Goal: Task Accomplishment & Management: Use online tool/utility

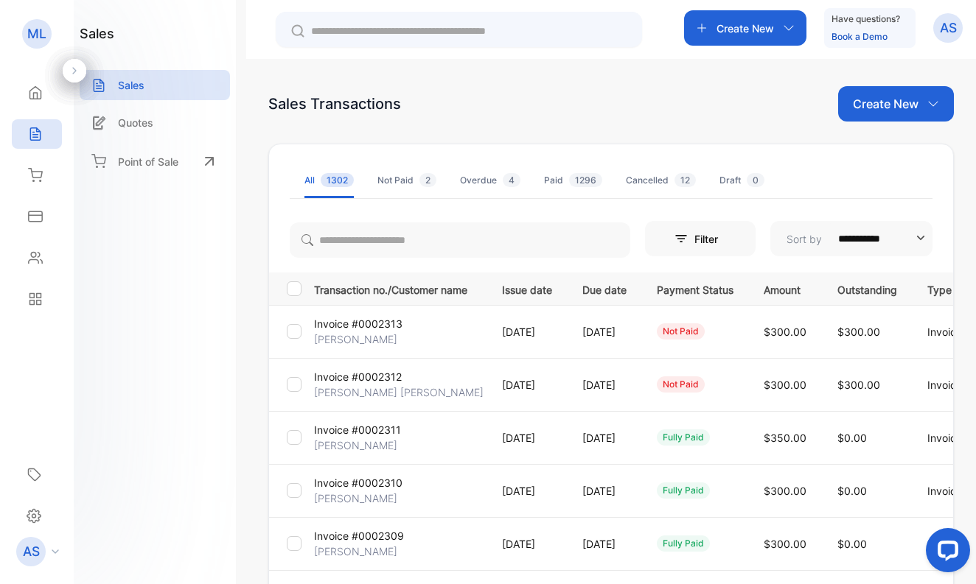
click at [360, 389] on p "[PERSON_NAME] [PERSON_NAME]" at bounding box center [398, 392] width 169 height 15
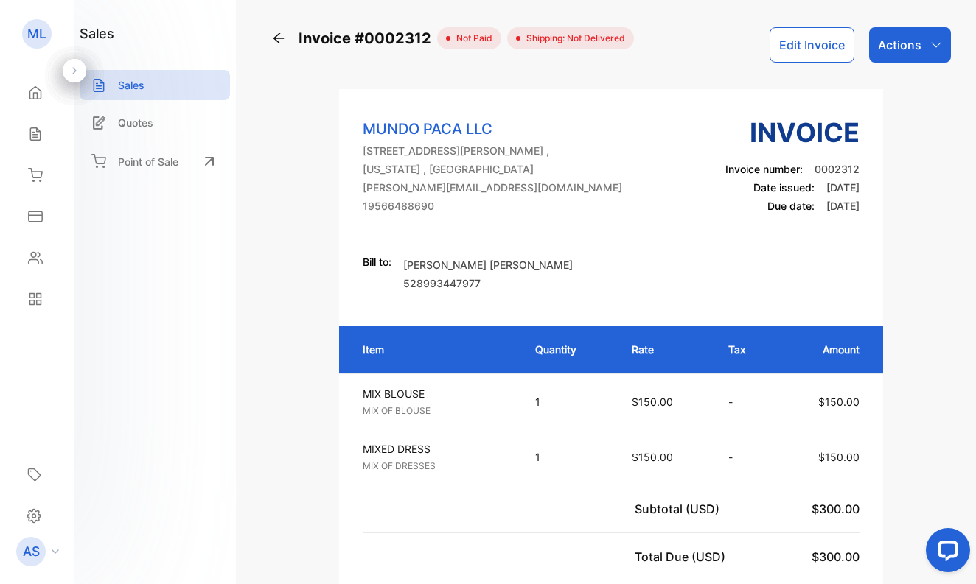
click at [898, 37] on p "Actions" at bounding box center [899, 45] width 43 height 18
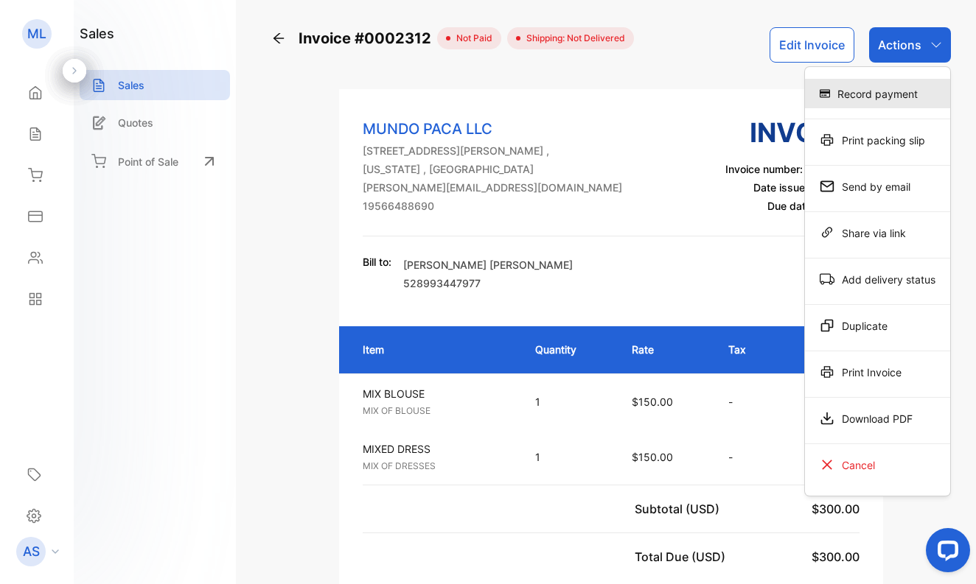
click at [885, 91] on div "Record payment" at bounding box center [877, 93] width 145 height 29
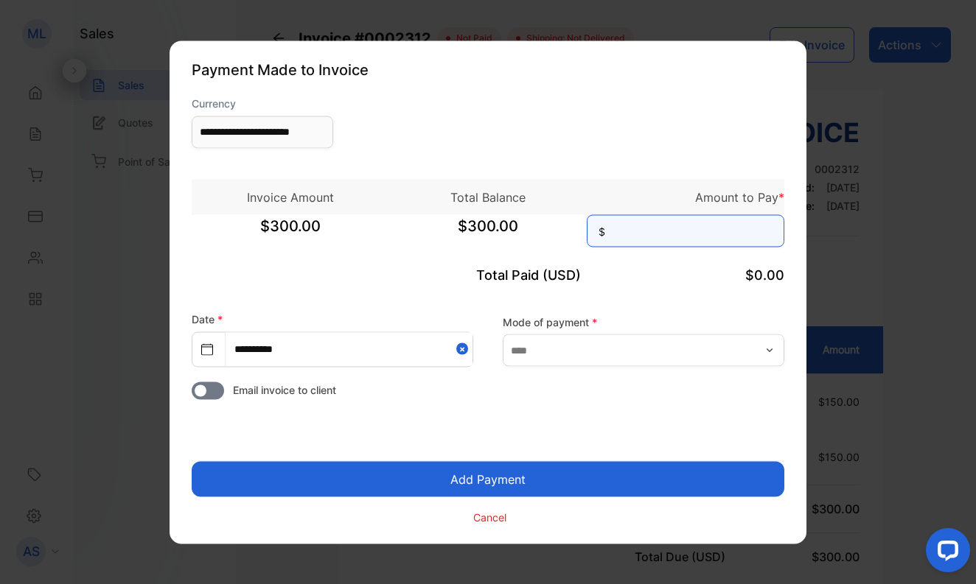
click at [727, 231] on input at bounding box center [685, 230] width 197 height 32
type input "***"
click at [518, 476] on button "Add Payment" at bounding box center [488, 478] width 592 height 35
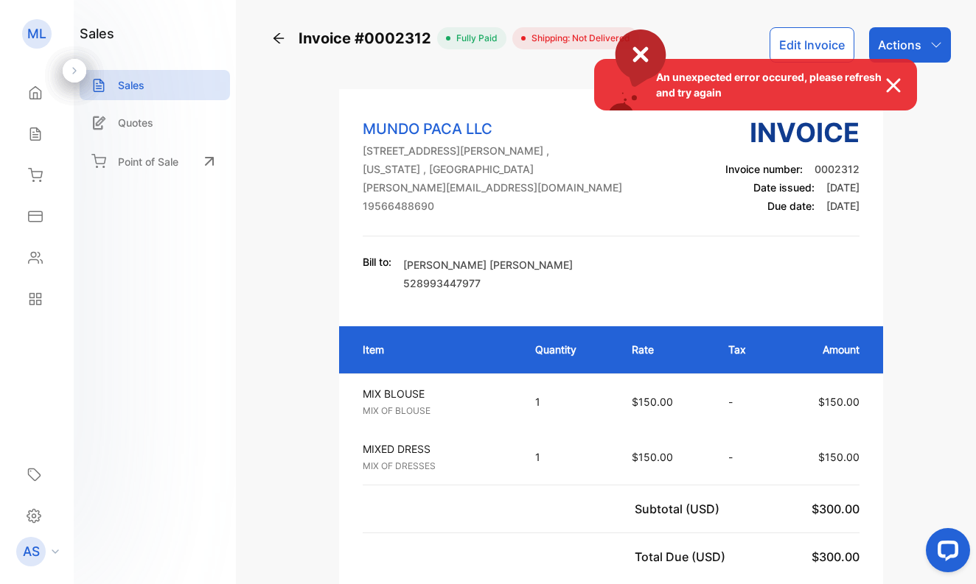
click at [37, 132] on div "An unexpected error occured, please refresh and try again" at bounding box center [488, 292] width 976 height 584
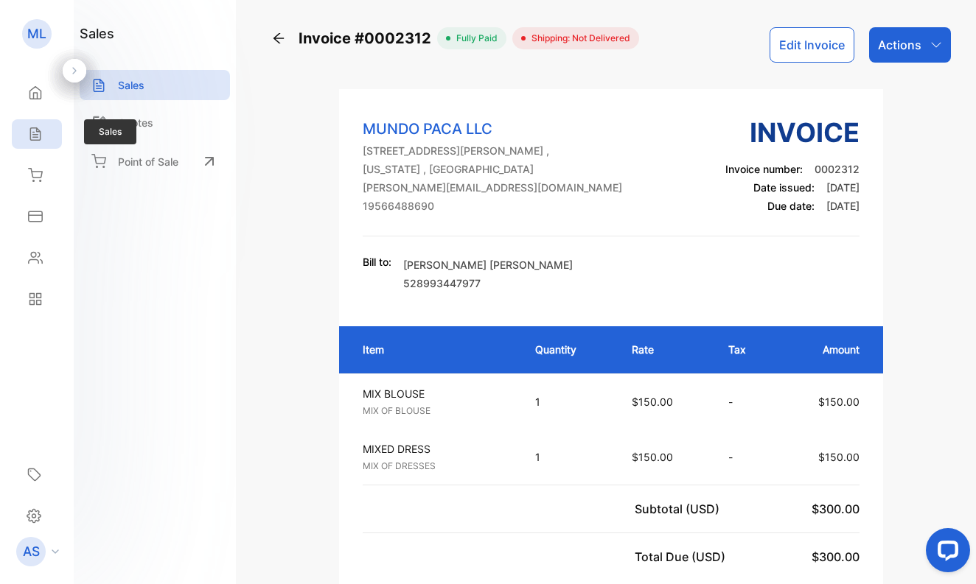
click at [33, 132] on icon at bounding box center [35, 134] width 10 height 13
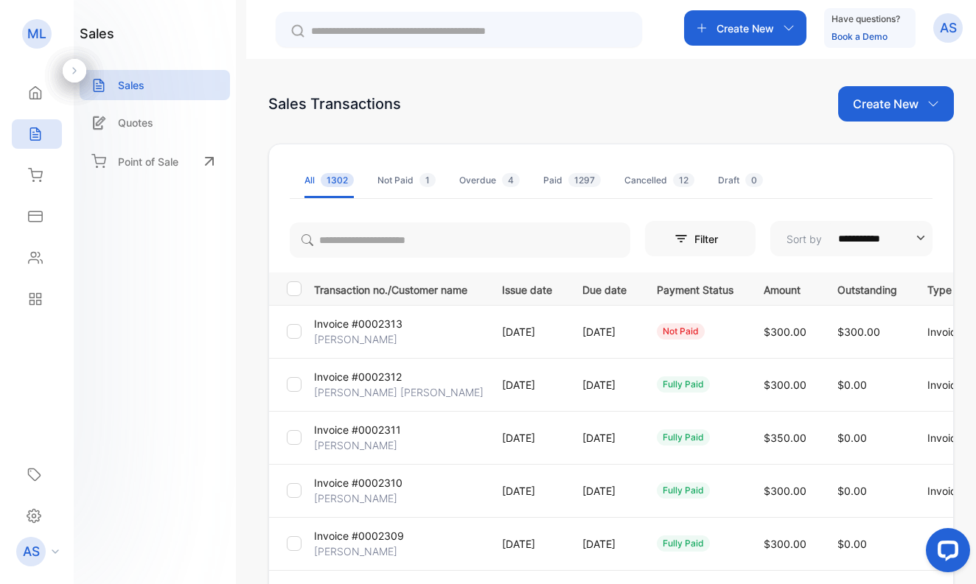
click at [366, 339] on p "[PERSON_NAME]" at bounding box center [355, 339] width 83 height 15
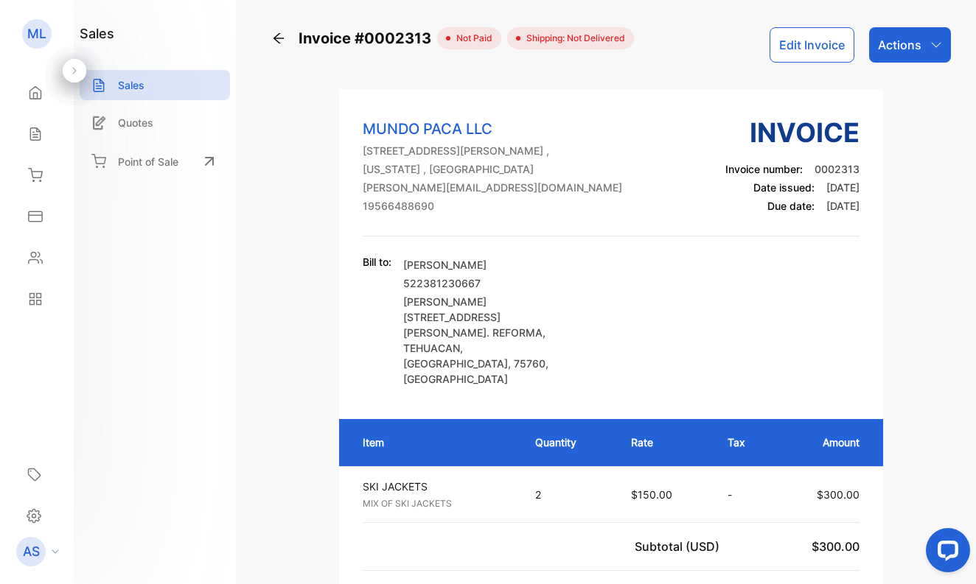
click at [895, 44] on p "Actions" at bounding box center [899, 45] width 43 height 18
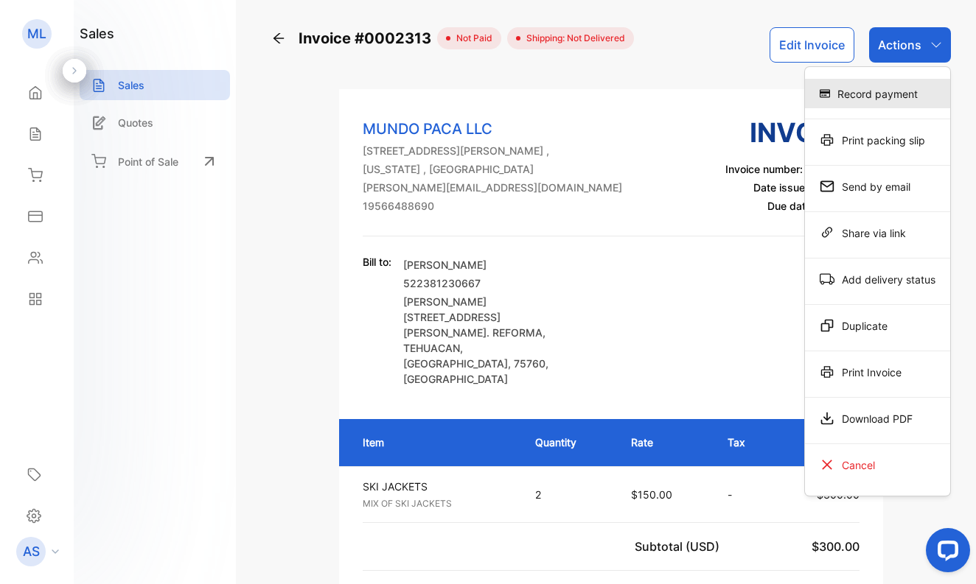
click at [884, 93] on div "Record payment" at bounding box center [877, 93] width 145 height 29
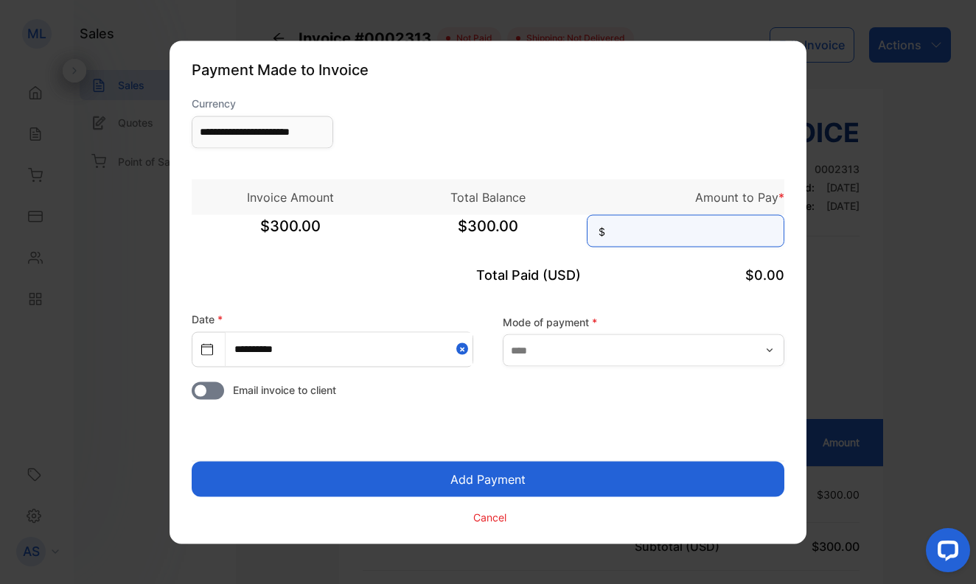
click at [713, 234] on input at bounding box center [685, 230] width 197 height 32
type input "***"
click at [485, 482] on button "Add Payment" at bounding box center [488, 478] width 592 height 35
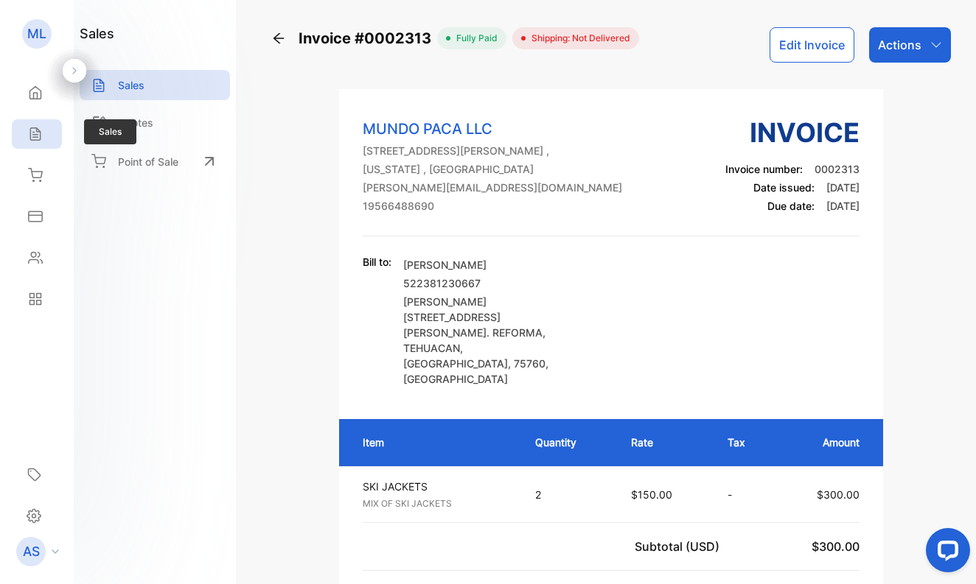
click at [35, 129] on icon at bounding box center [35, 134] width 15 height 15
